Goal: Task Accomplishment & Management: Complete application form

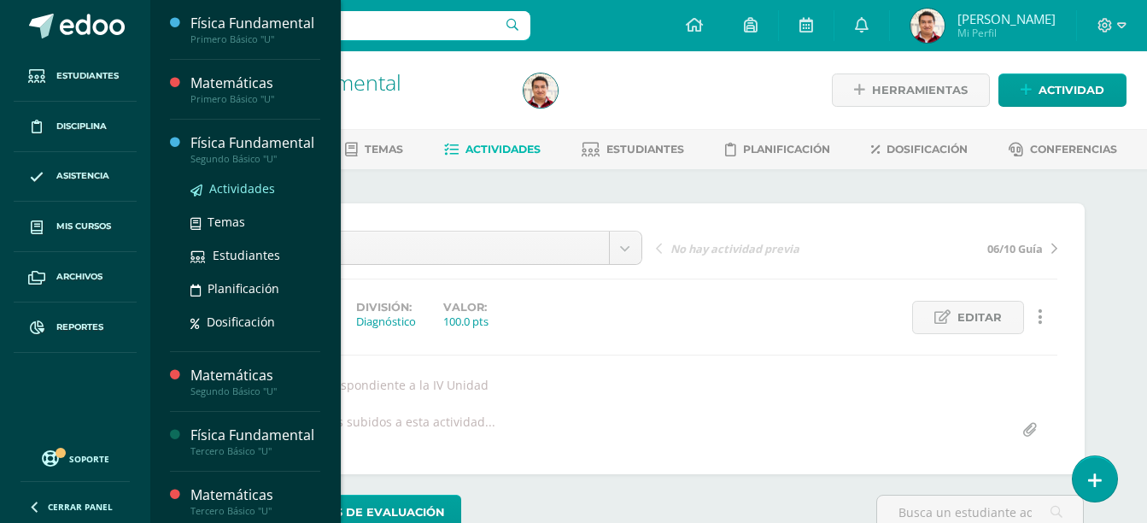
click at [266, 197] on span "Actividades" at bounding box center [242, 188] width 66 height 16
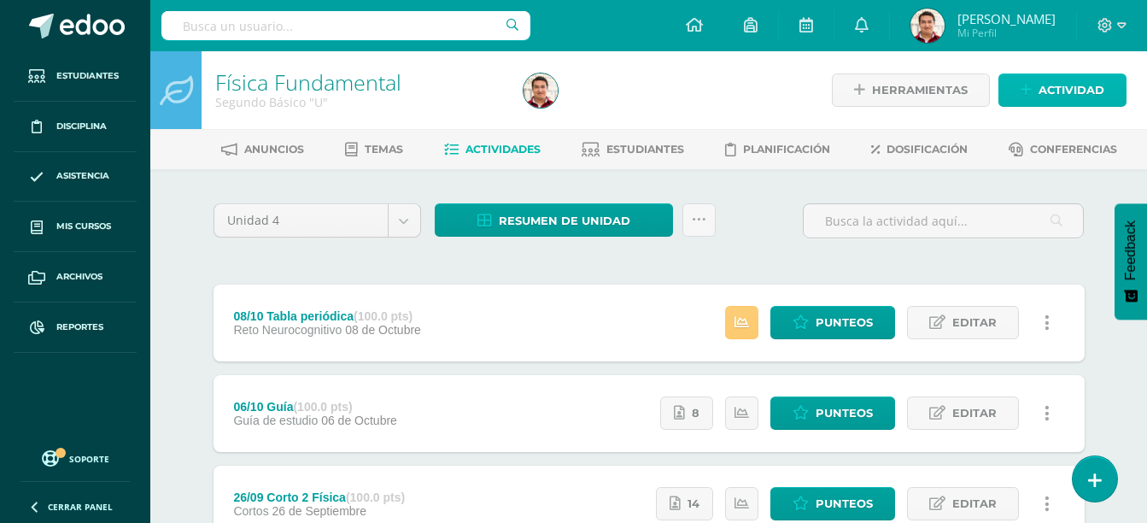
click at [1062, 94] on span "Actividad" at bounding box center [1072, 90] width 66 height 32
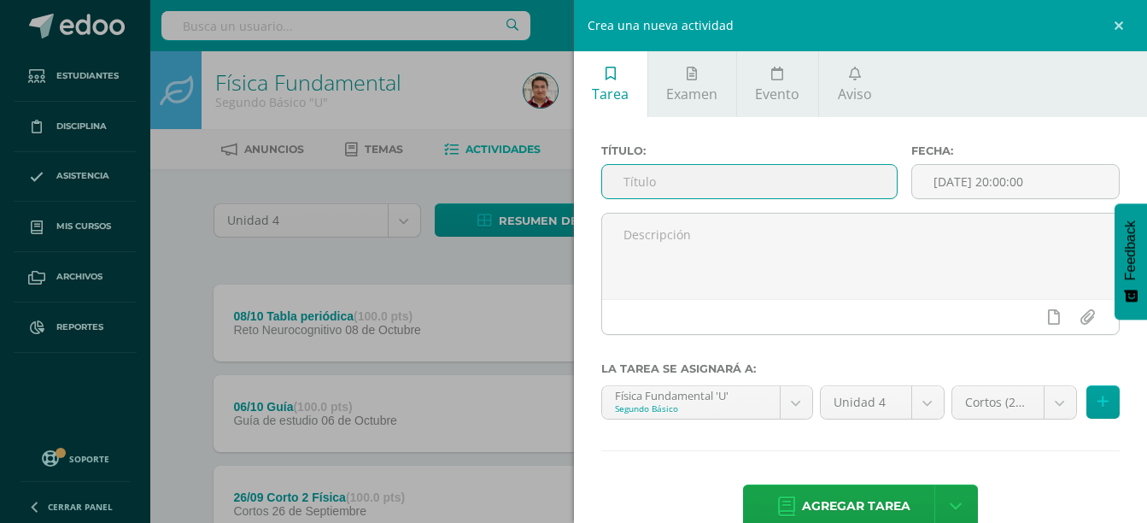
click at [708, 167] on input "text" at bounding box center [750, 181] width 296 height 33
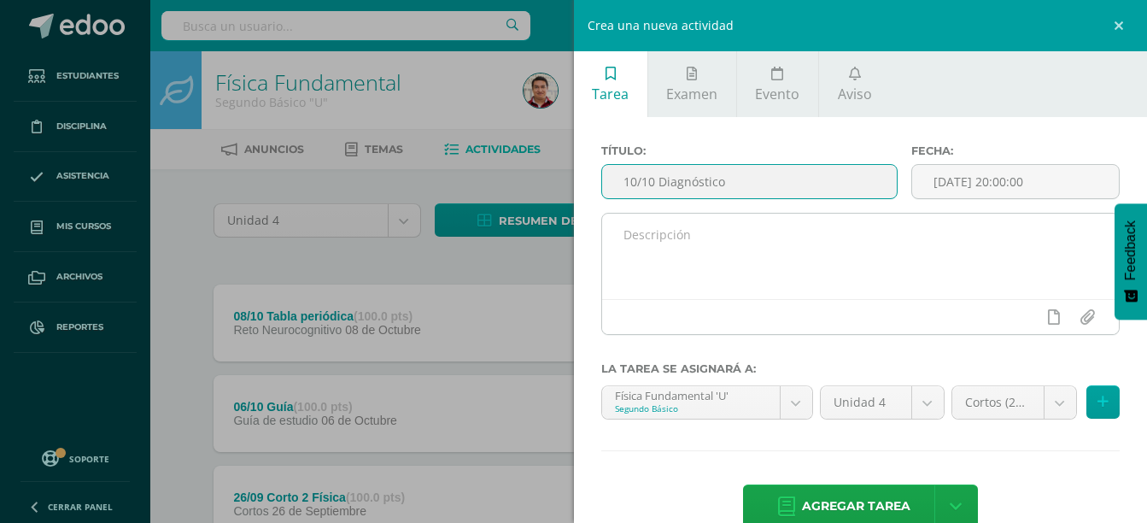
type input "10/10 Diagnóstico"
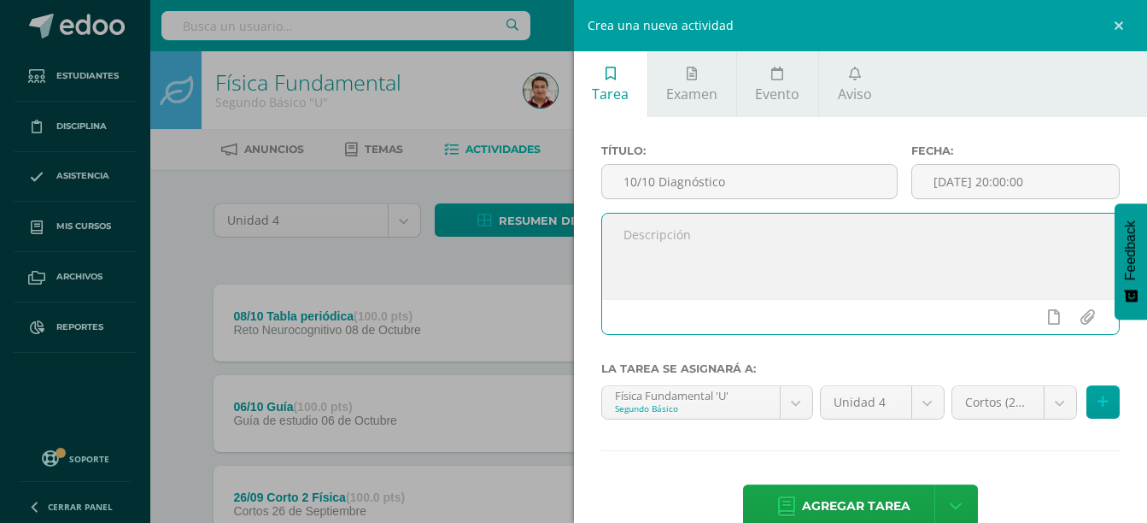
click at [708, 223] on textarea at bounding box center [861, 256] width 518 height 85
type textarea "Diagnóstico IV Undidad"
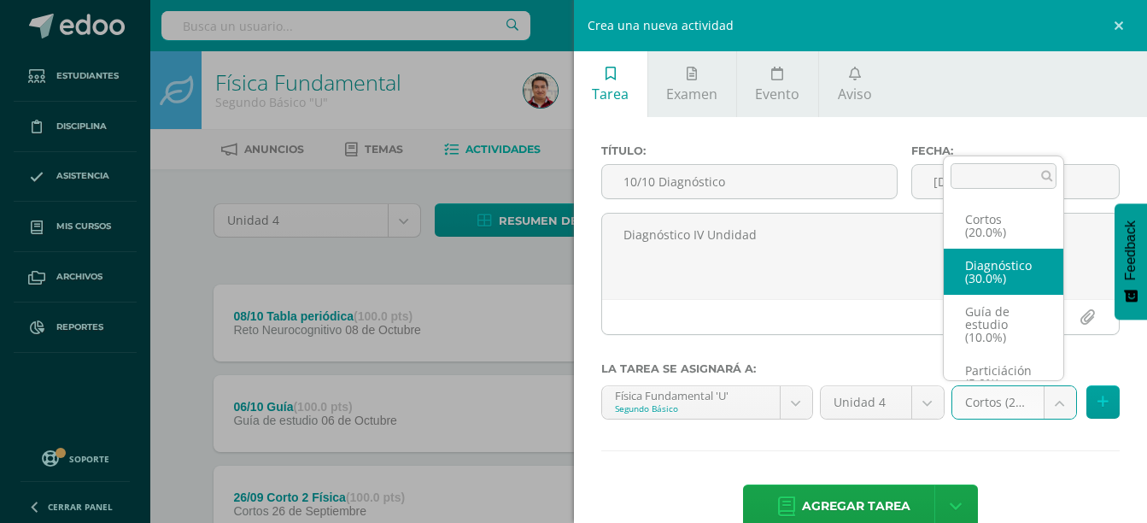
select select "203325"
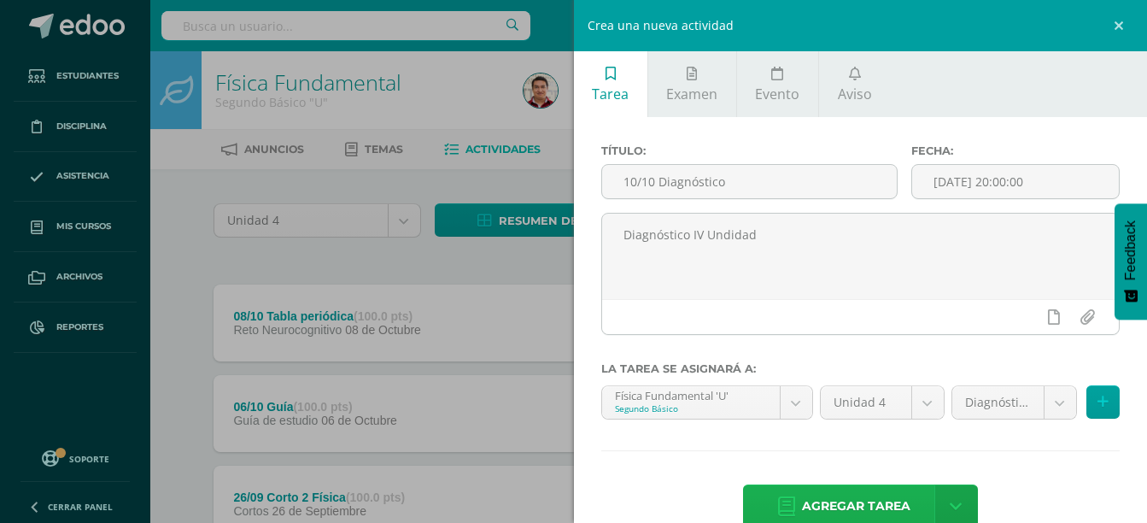
click at [849, 502] on span "Agregar tarea" at bounding box center [856, 506] width 109 height 42
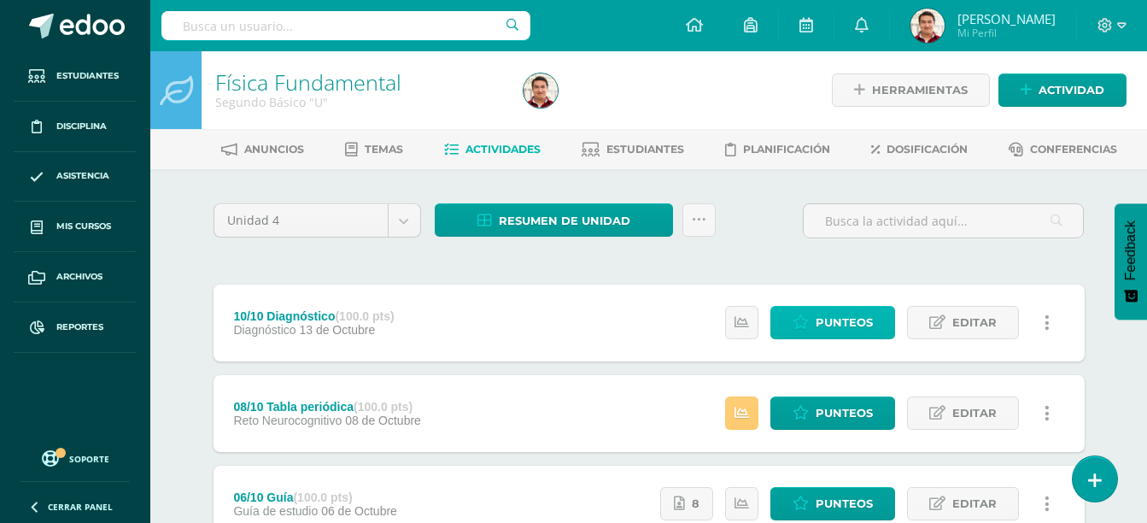
click at [847, 330] on span "Punteos" at bounding box center [844, 323] width 57 height 32
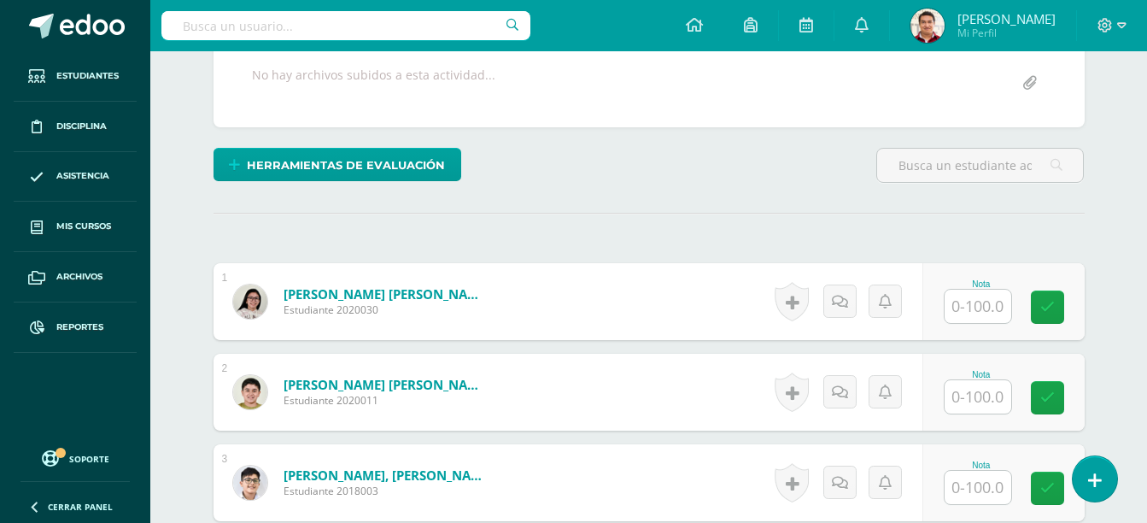
scroll to position [348, 0]
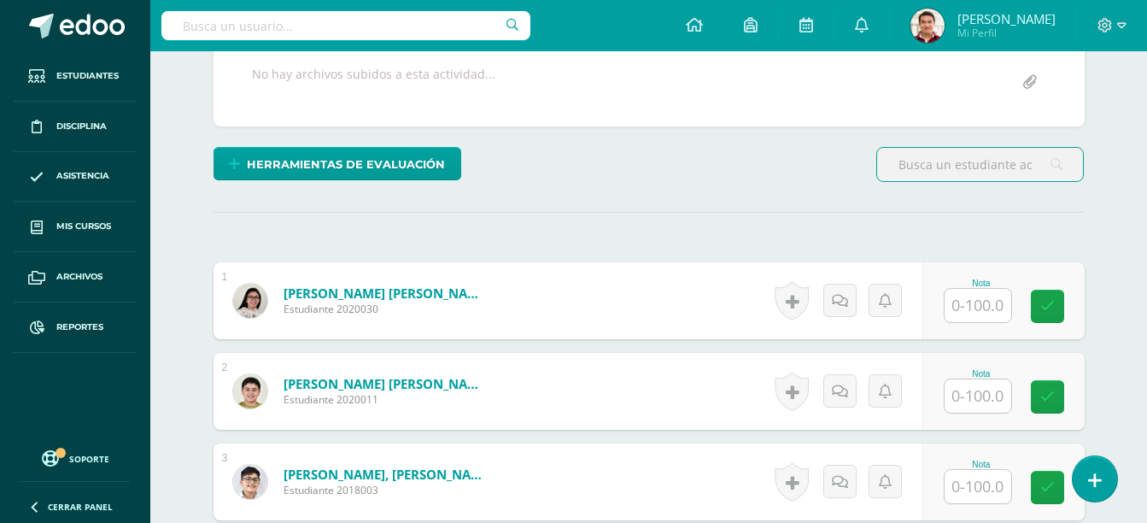
click at [982, 309] on input "text" at bounding box center [978, 305] width 67 height 33
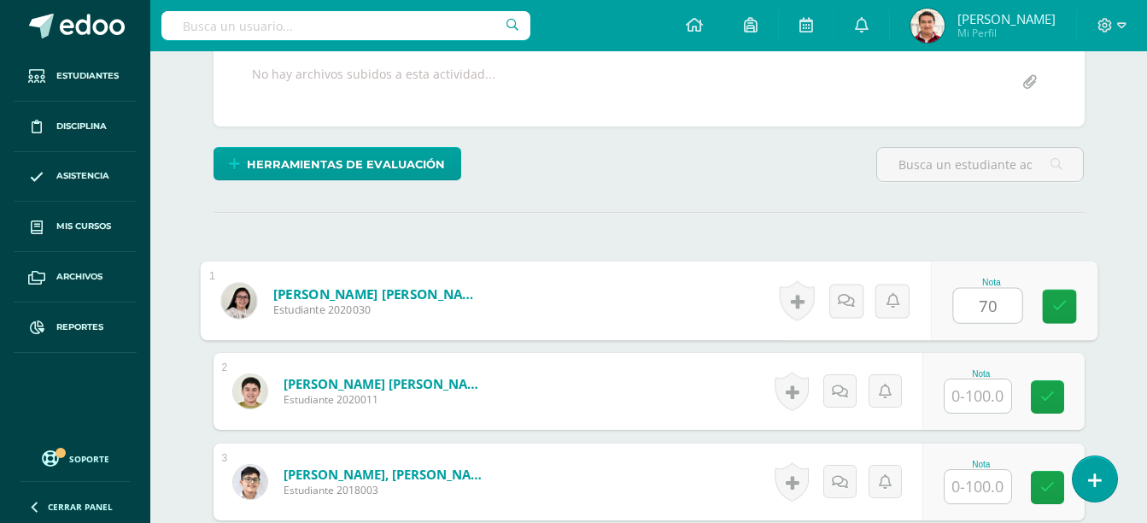
type input "70"
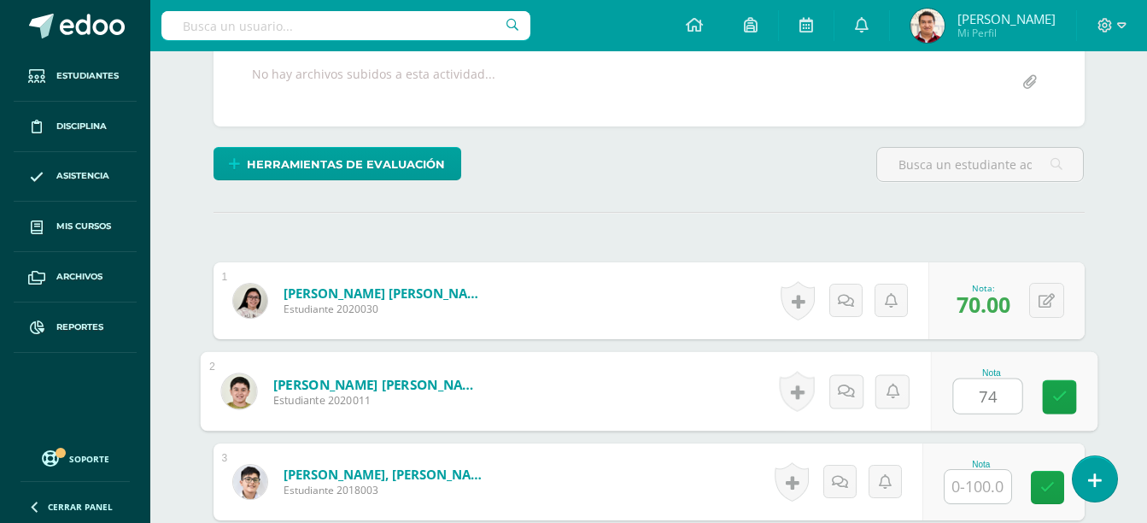
type input "74"
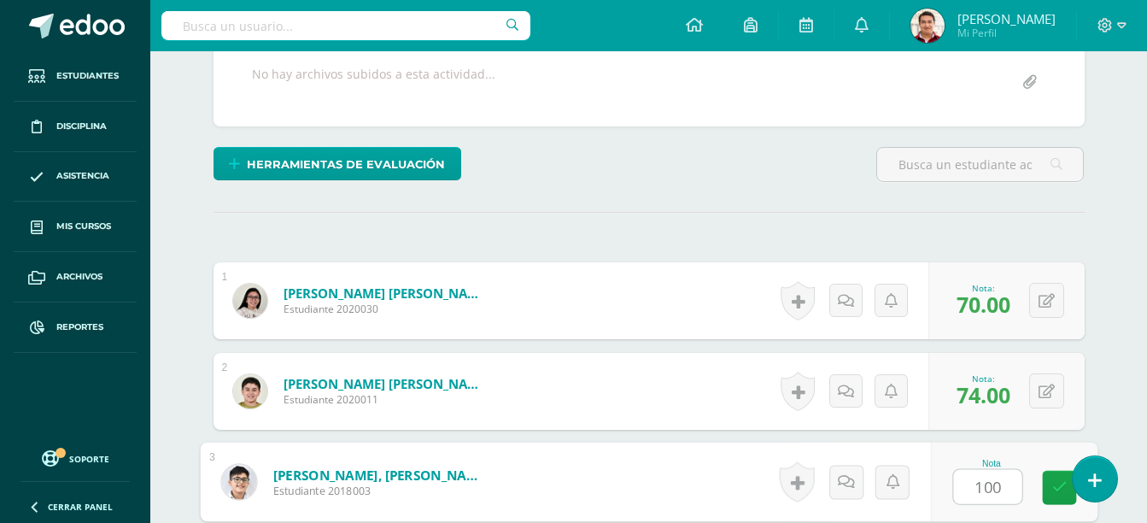
type input "100"
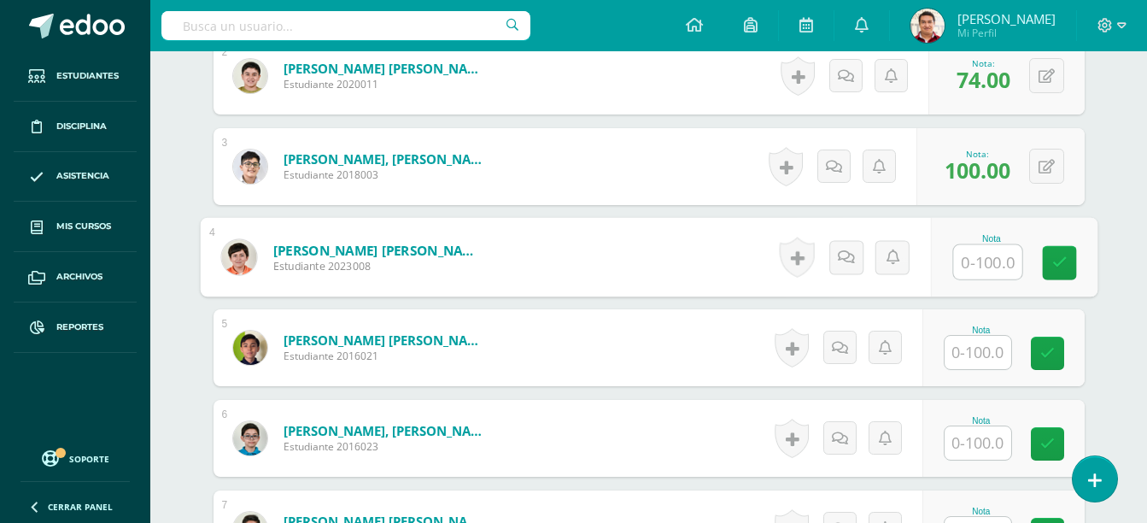
scroll to position [685, 0]
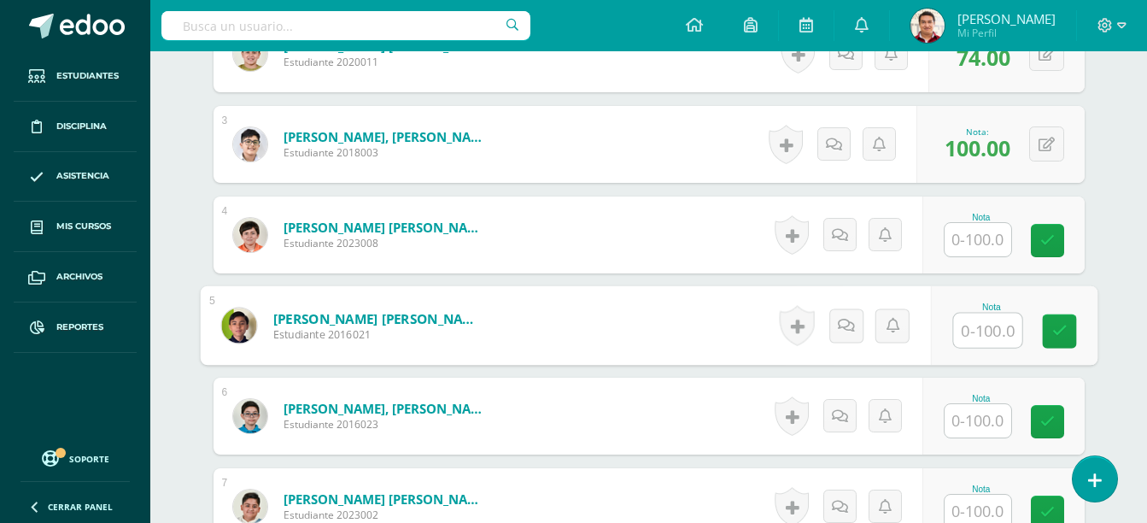
click at [971, 329] on input "text" at bounding box center [988, 331] width 68 height 34
type input "30"
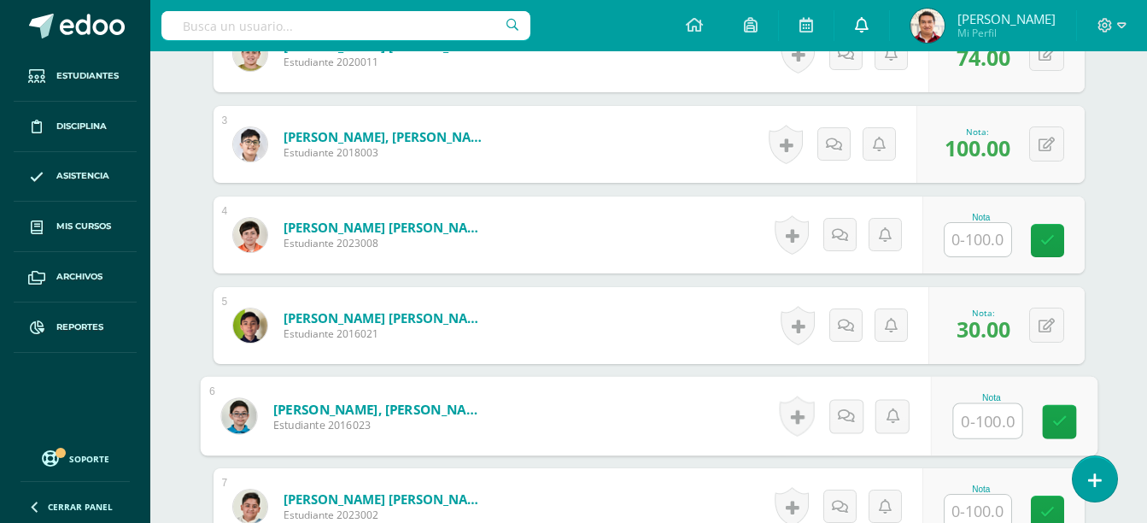
scroll to position [690, 0]
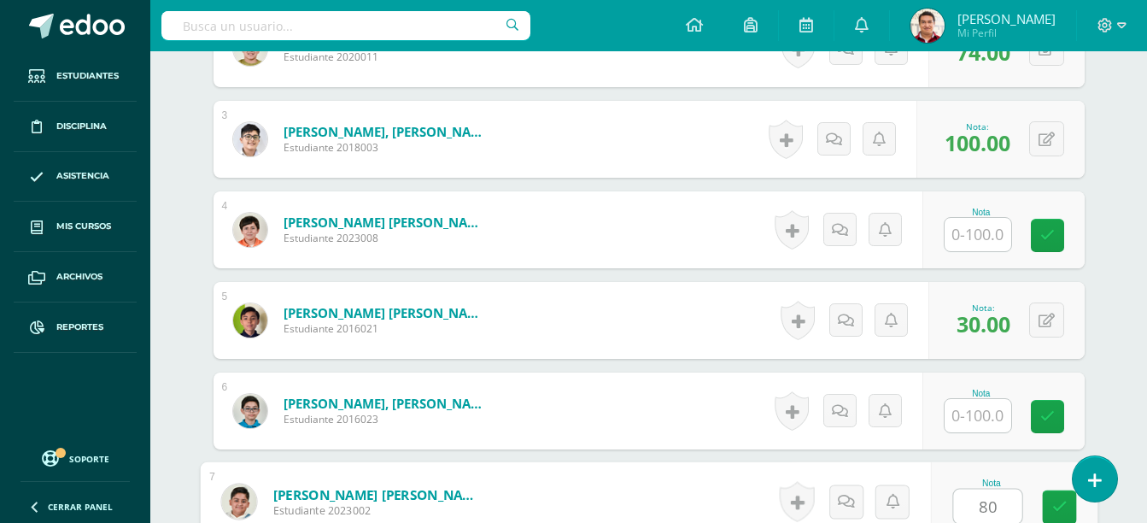
type input "80"
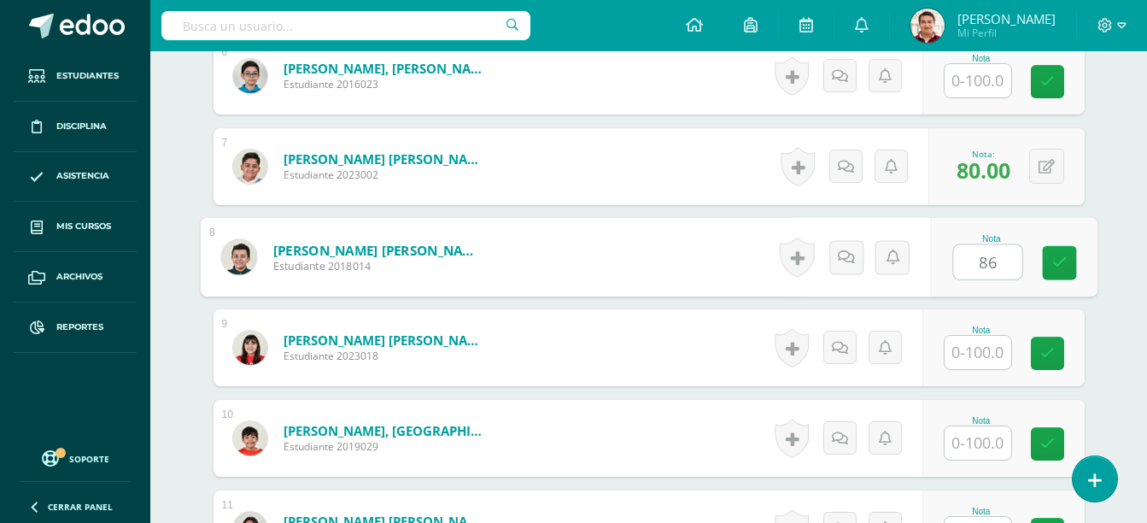
type input "86"
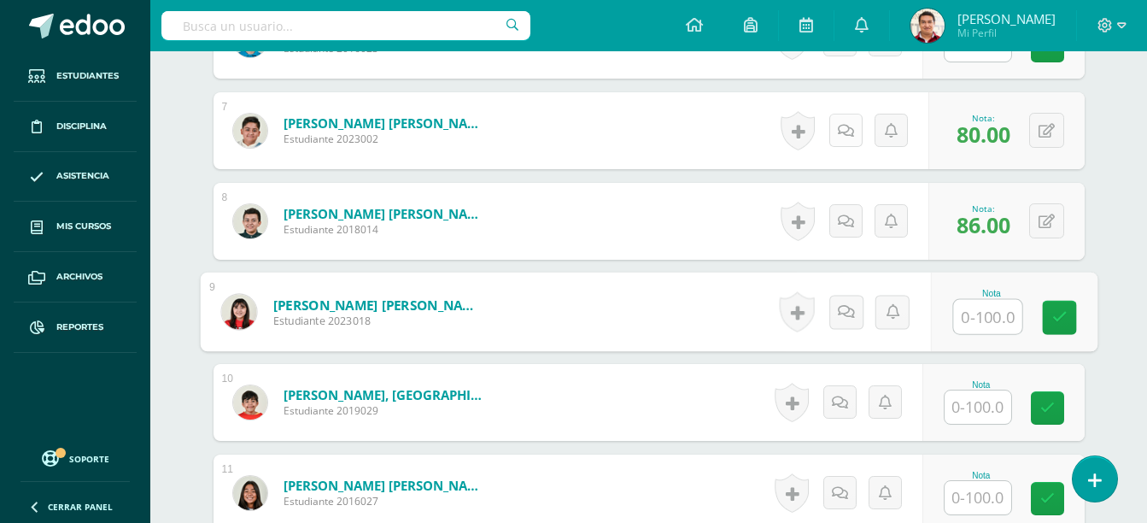
scroll to position [1062, 0]
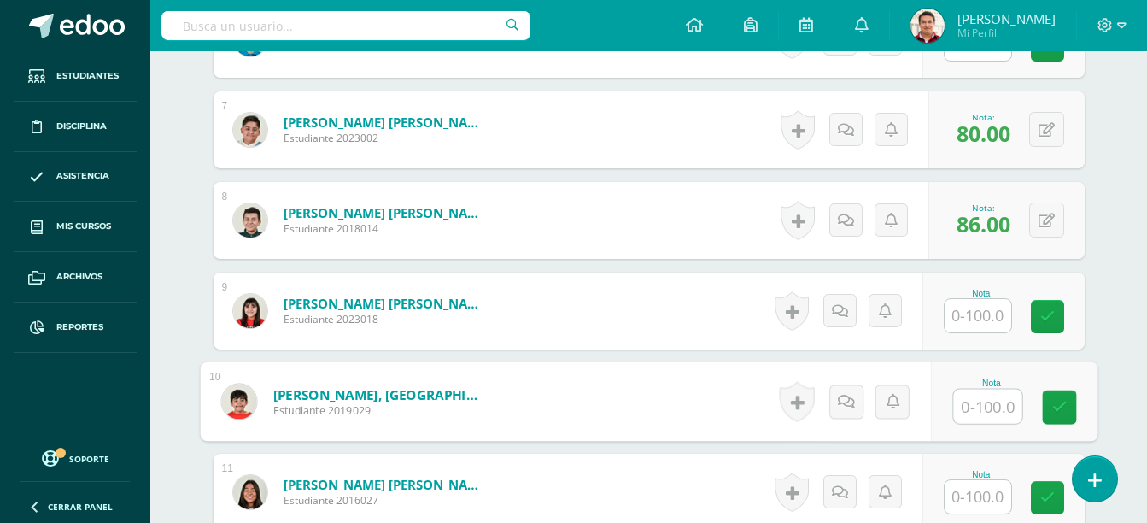
click at [975, 408] on input "text" at bounding box center [988, 407] width 68 height 34
type input "54"
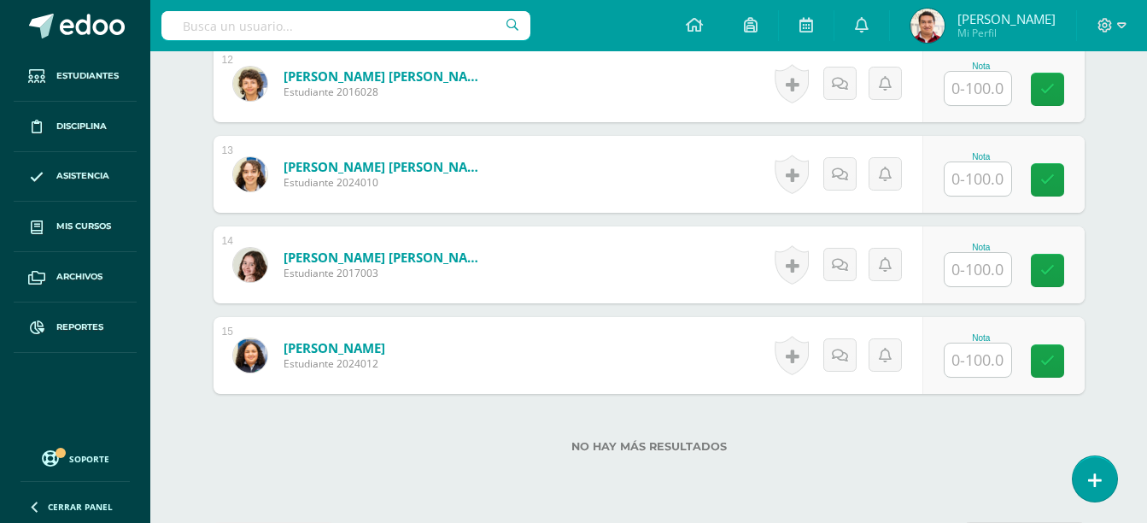
scroll to position [1562, 0]
click at [990, 365] on input "text" at bounding box center [978, 359] width 67 height 33
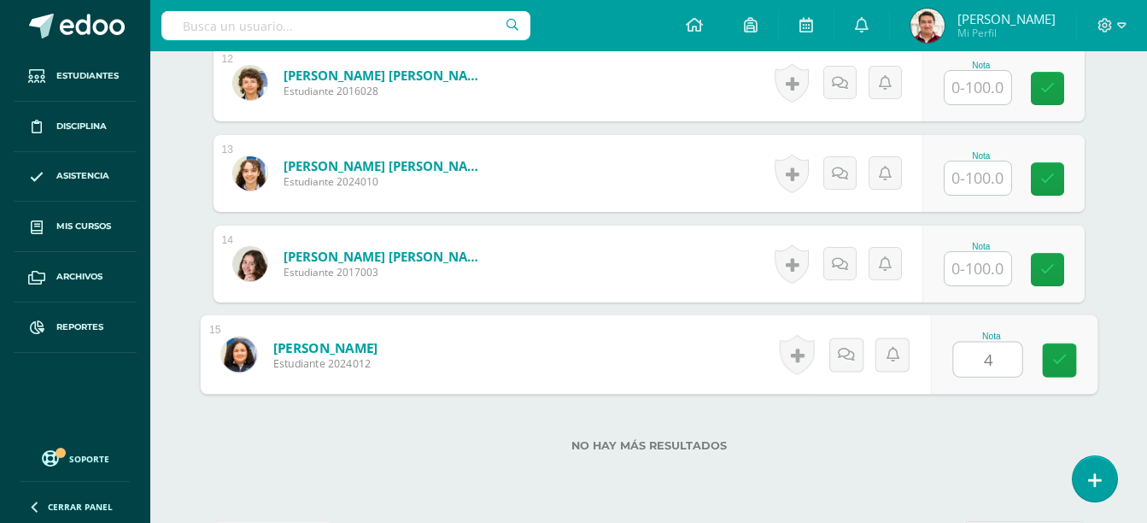
type input "45"
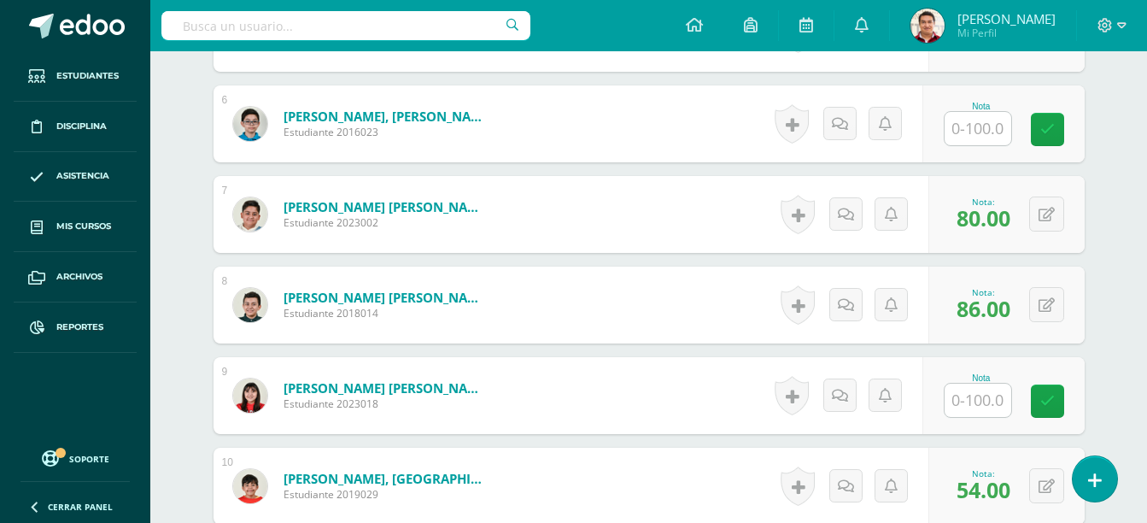
scroll to position [1008, 0]
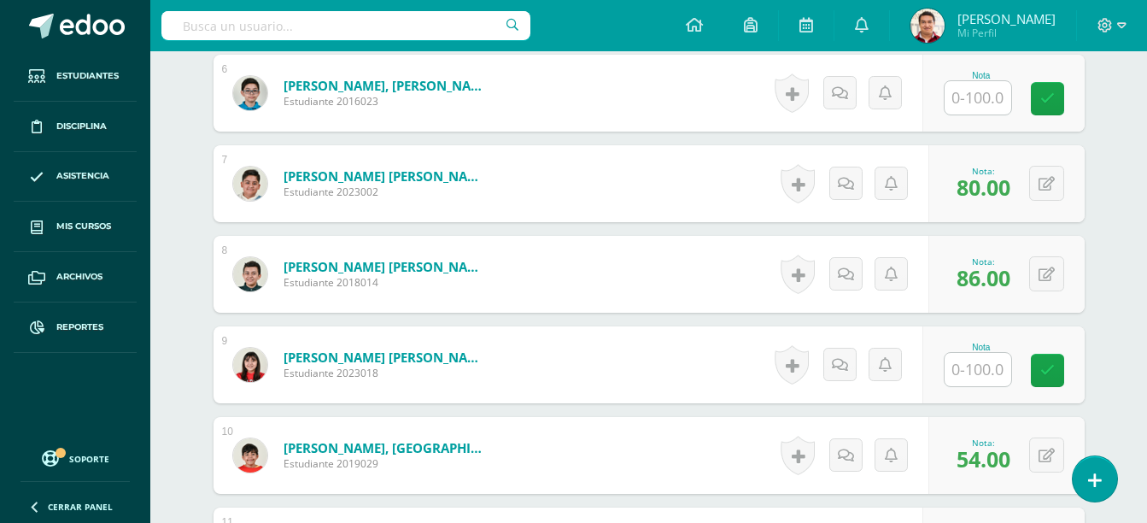
click at [976, 373] on input "text" at bounding box center [978, 369] width 67 height 33
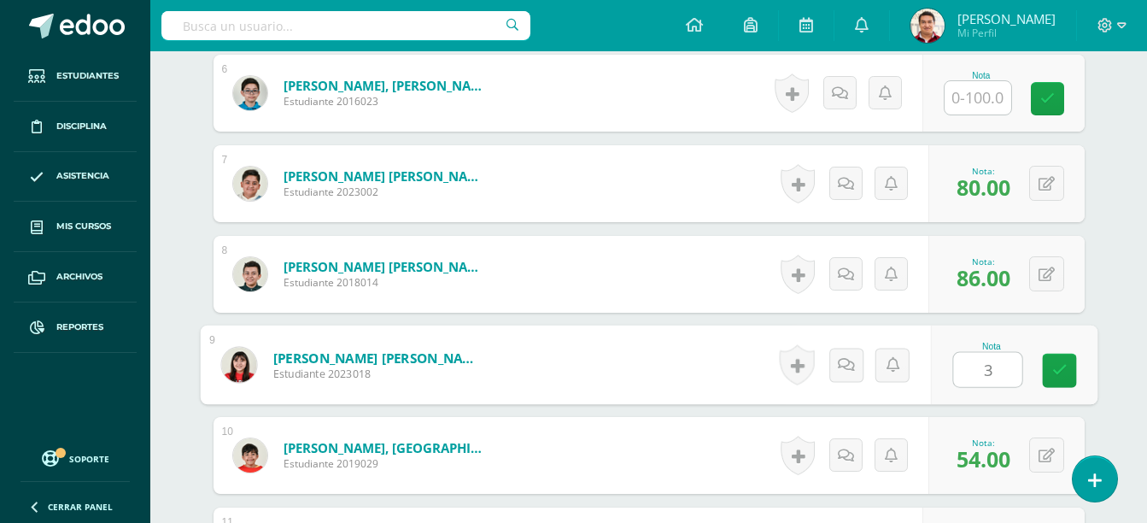
type input "35"
click at [1071, 380] on link at bounding box center [1059, 371] width 34 height 34
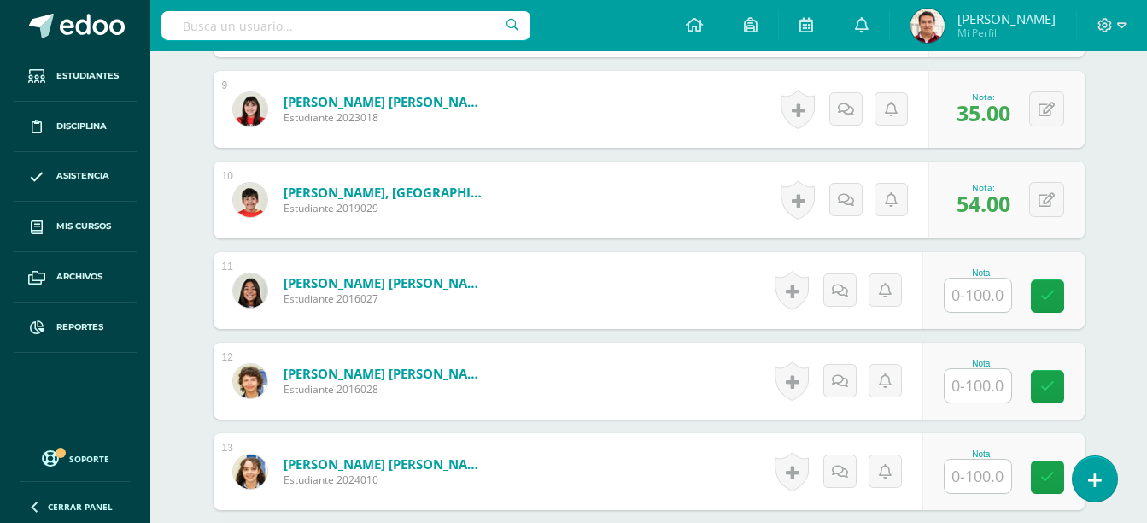
scroll to position [1265, 0]
click at [979, 293] on input "text" at bounding box center [978, 294] width 67 height 33
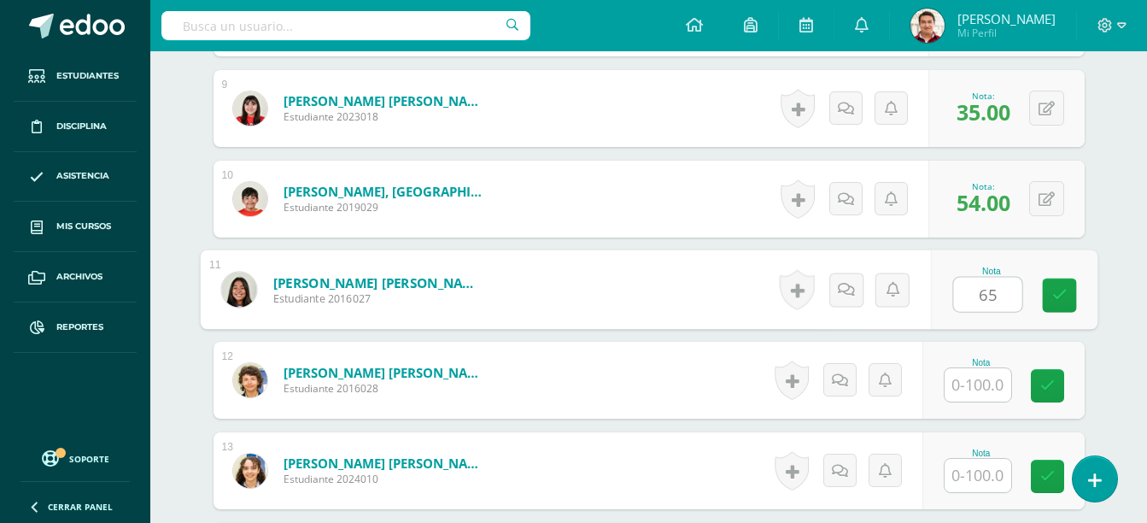
type input "65"
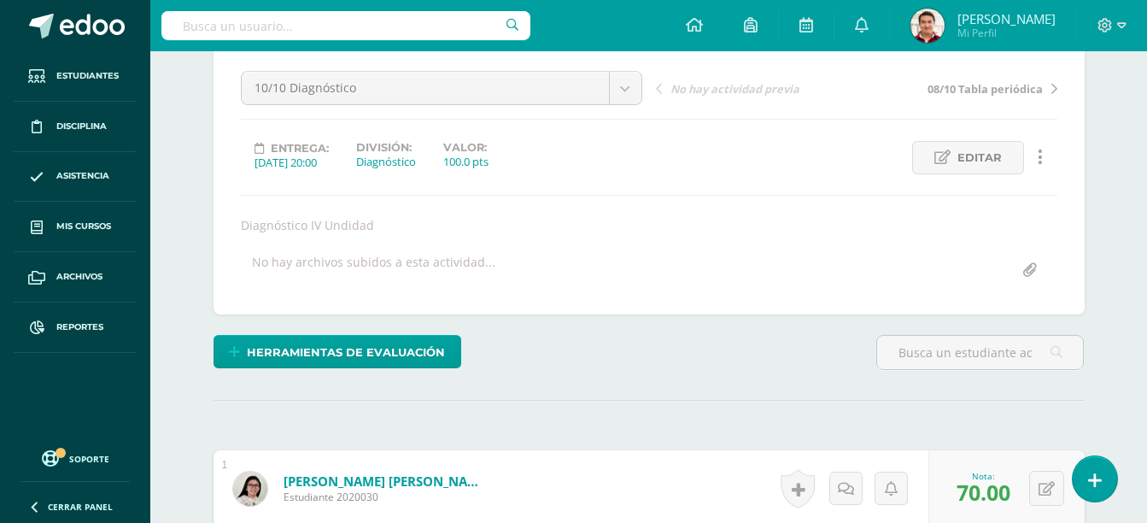
scroll to position [159, 0]
